Goal: Information Seeking & Learning: Understand process/instructions

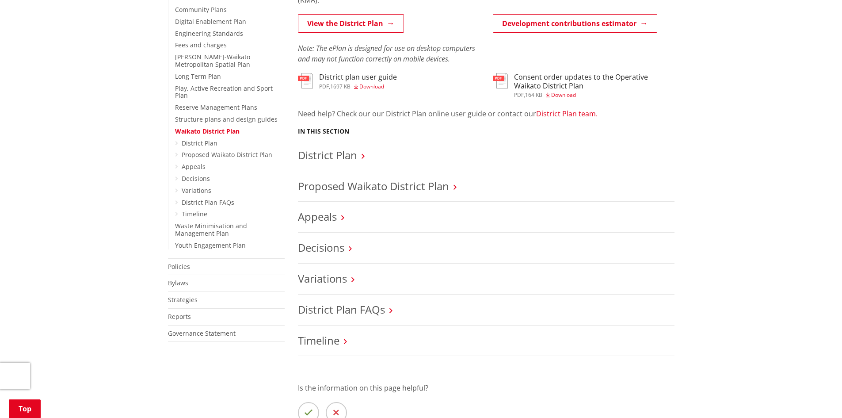
scroll to position [221, 0]
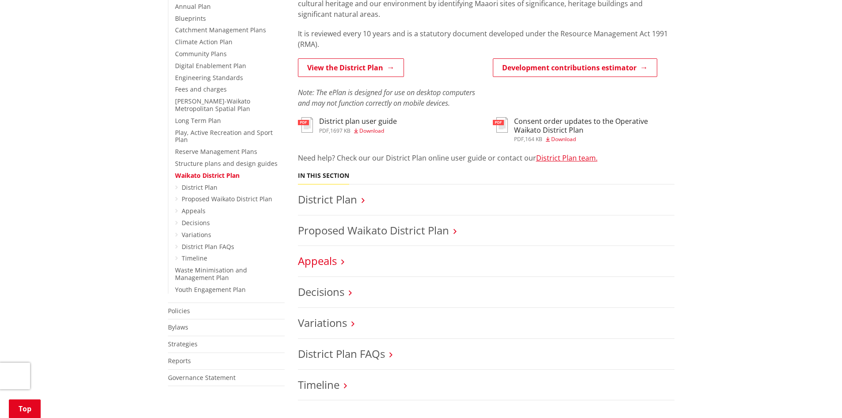
click at [324, 261] on link "Appeals" at bounding box center [317, 260] width 39 height 15
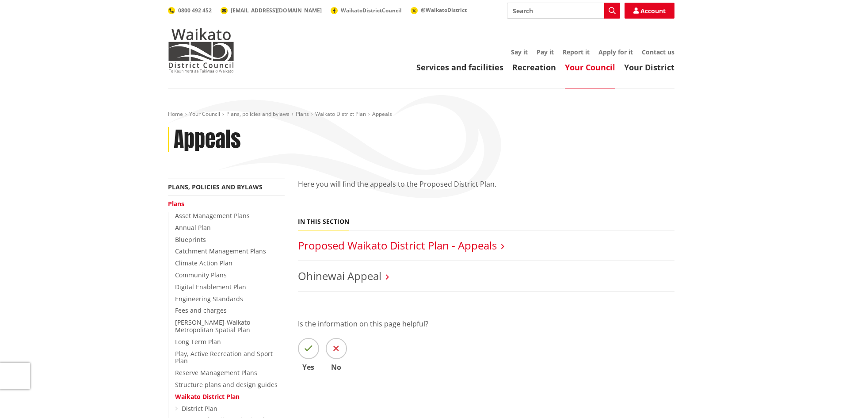
click at [323, 247] on link "Proposed Waikato District Plan - Appeals" at bounding box center [397, 245] width 199 height 15
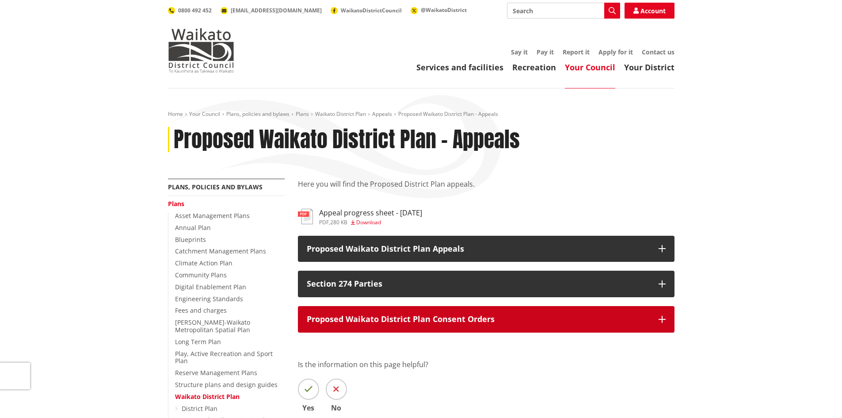
click at [350, 320] on p "Proposed Waikato District Plan Consent Orders" at bounding box center [478, 319] width 343 height 9
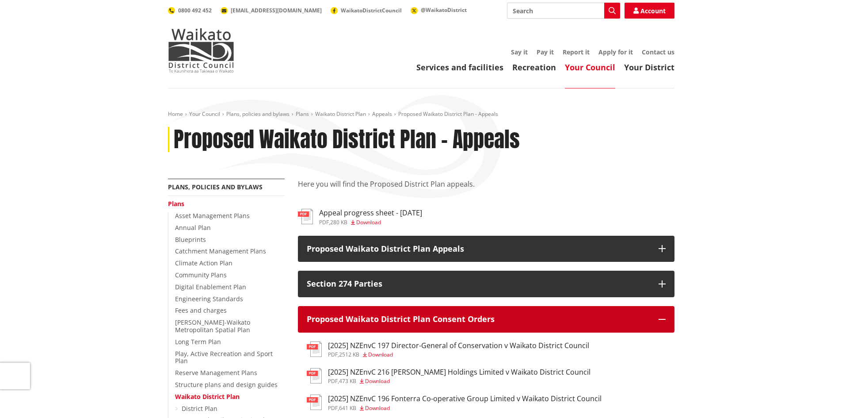
click at [350, 320] on p "Proposed Waikato District Plan Consent Orders" at bounding box center [478, 319] width 343 height 9
